Goal: Transaction & Acquisition: Purchase product/service

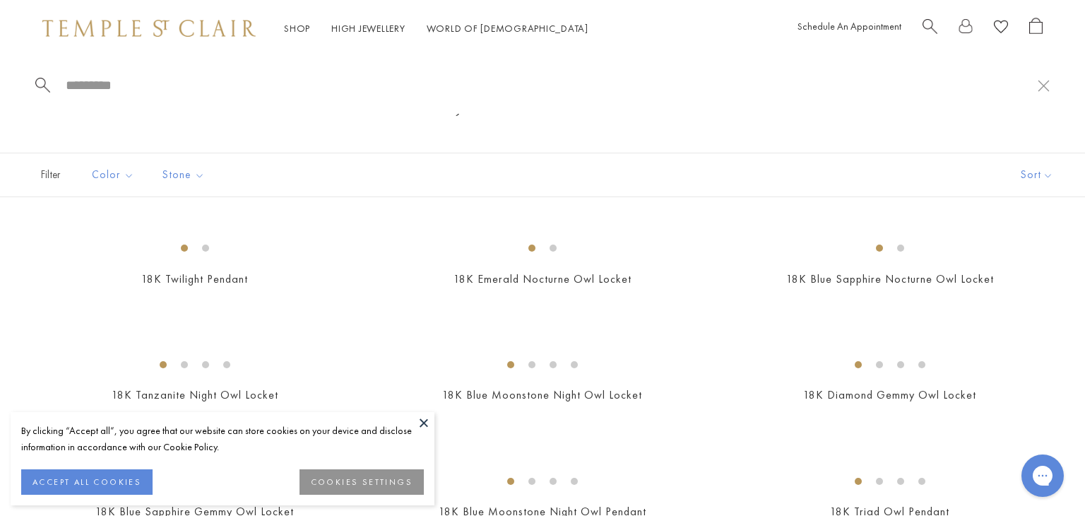
paste input "**********"
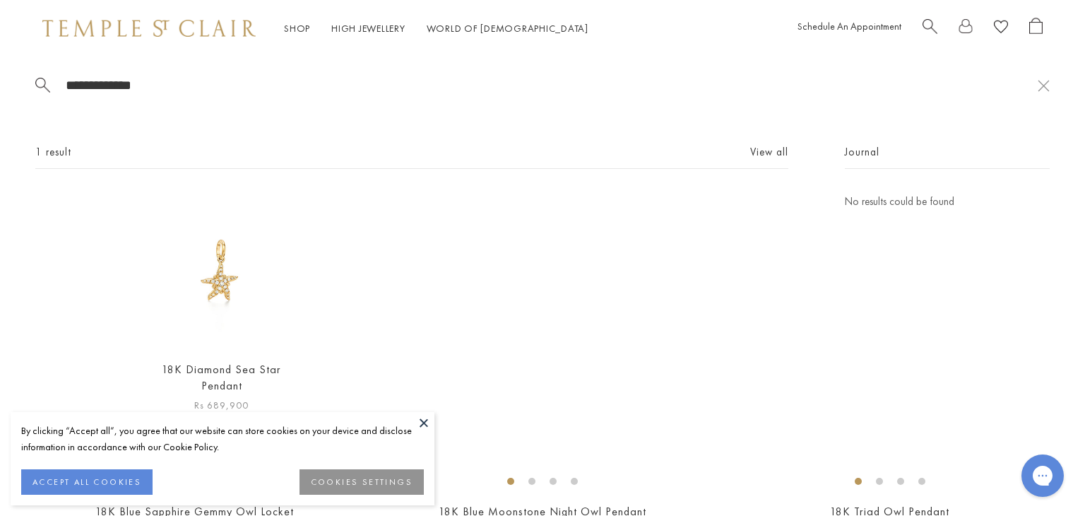
type input "**********"
click at [227, 269] on img at bounding box center [221, 270] width 155 height 155
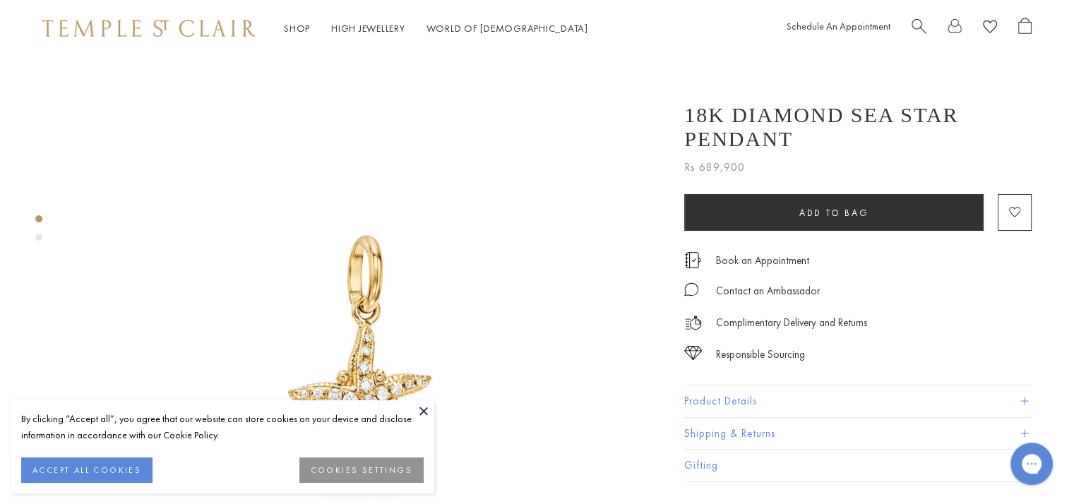
click at [427, 407] on button at bounding box center [423, 410] width 21 height 21
